Goal: Browse casually

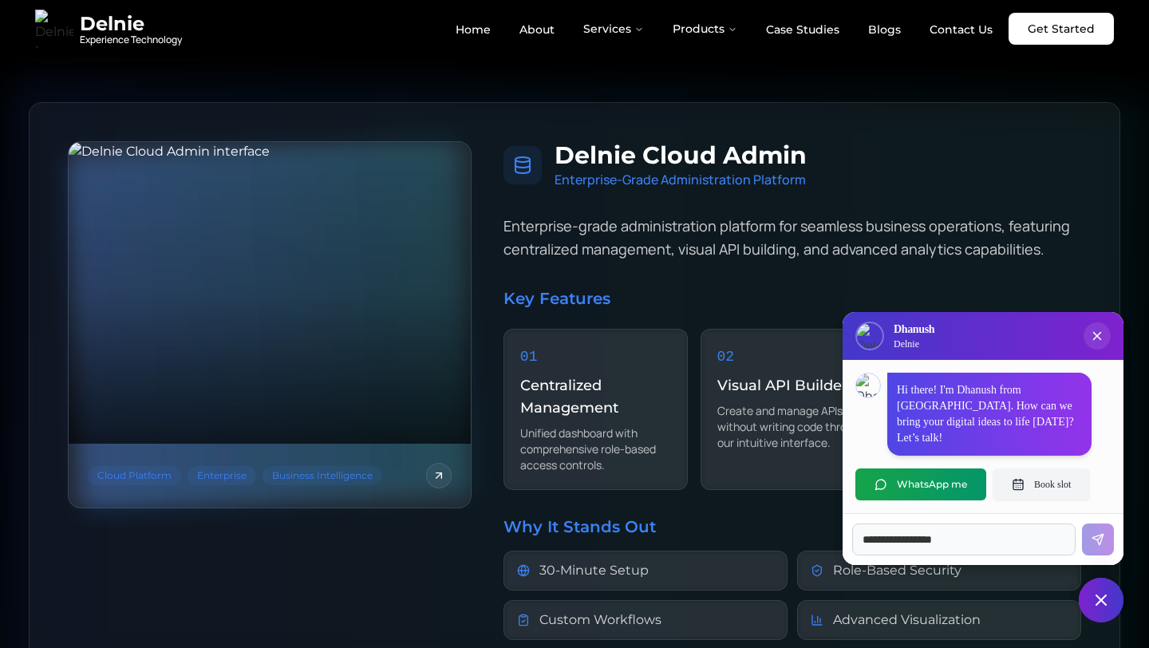
scroll to position [1865, 0]
